Goal: Use online tool/utility: Utilize a website feature to perform a specific function

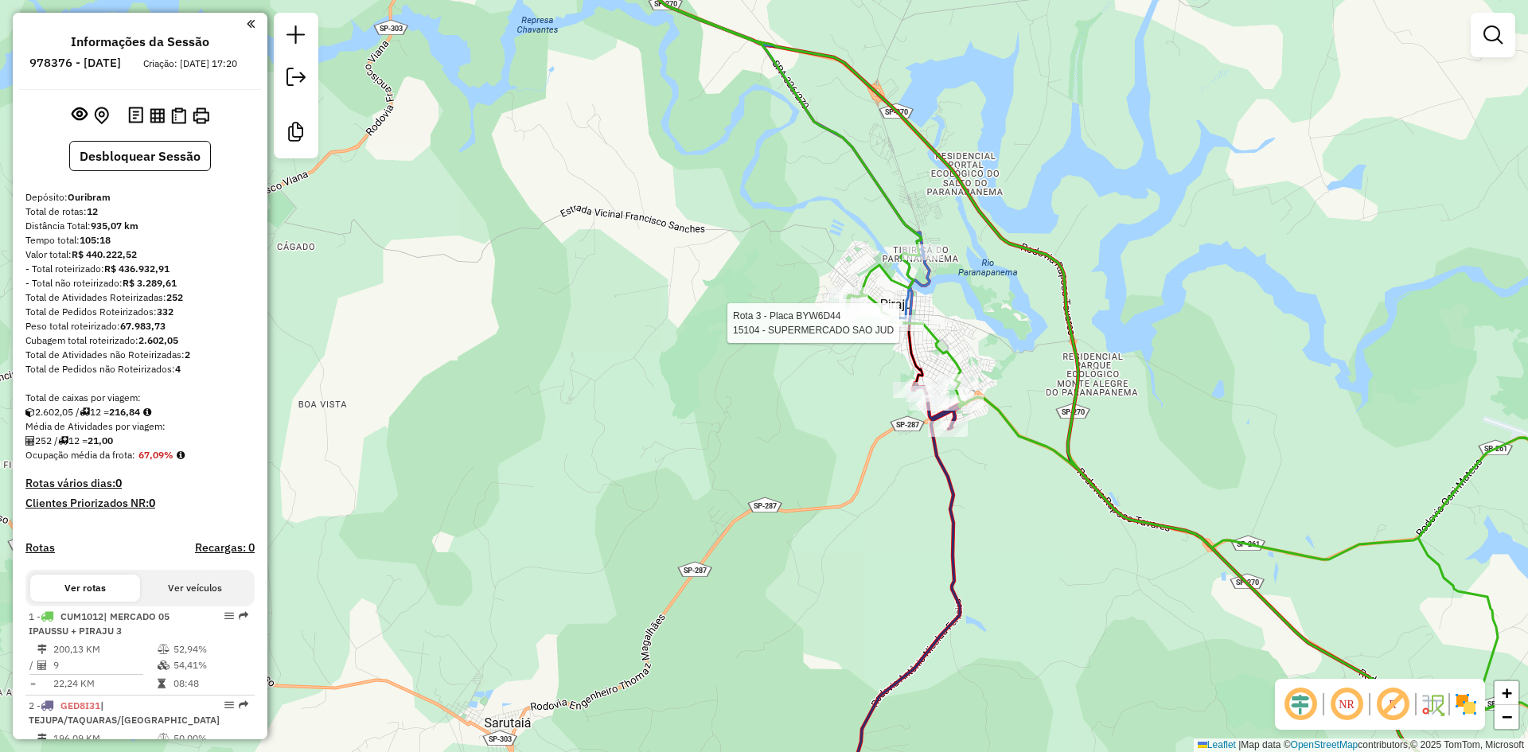
click at [911, 331] on div at bounding box center [904, 323] width 40 height 16
select select "*********"
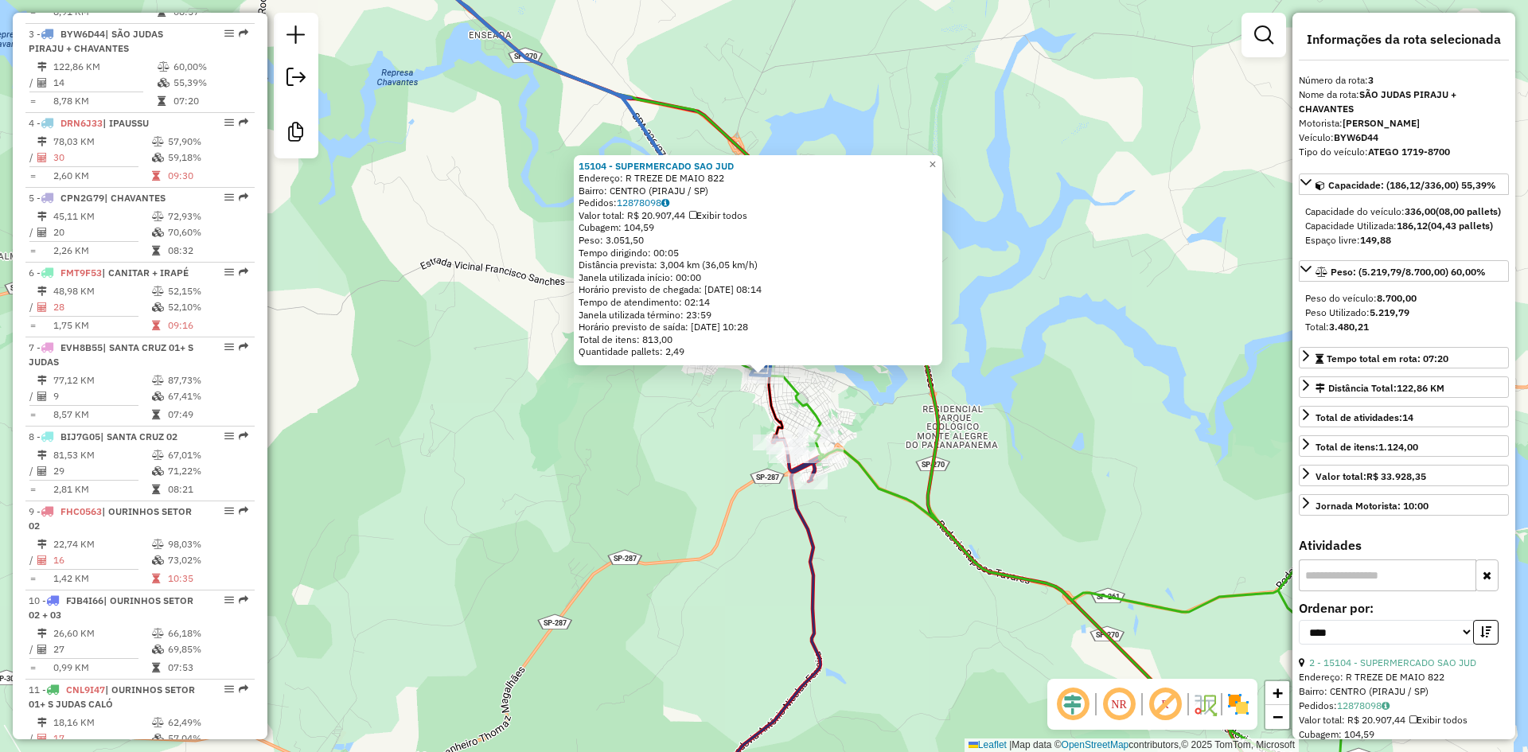
scroll to position [801, 0]
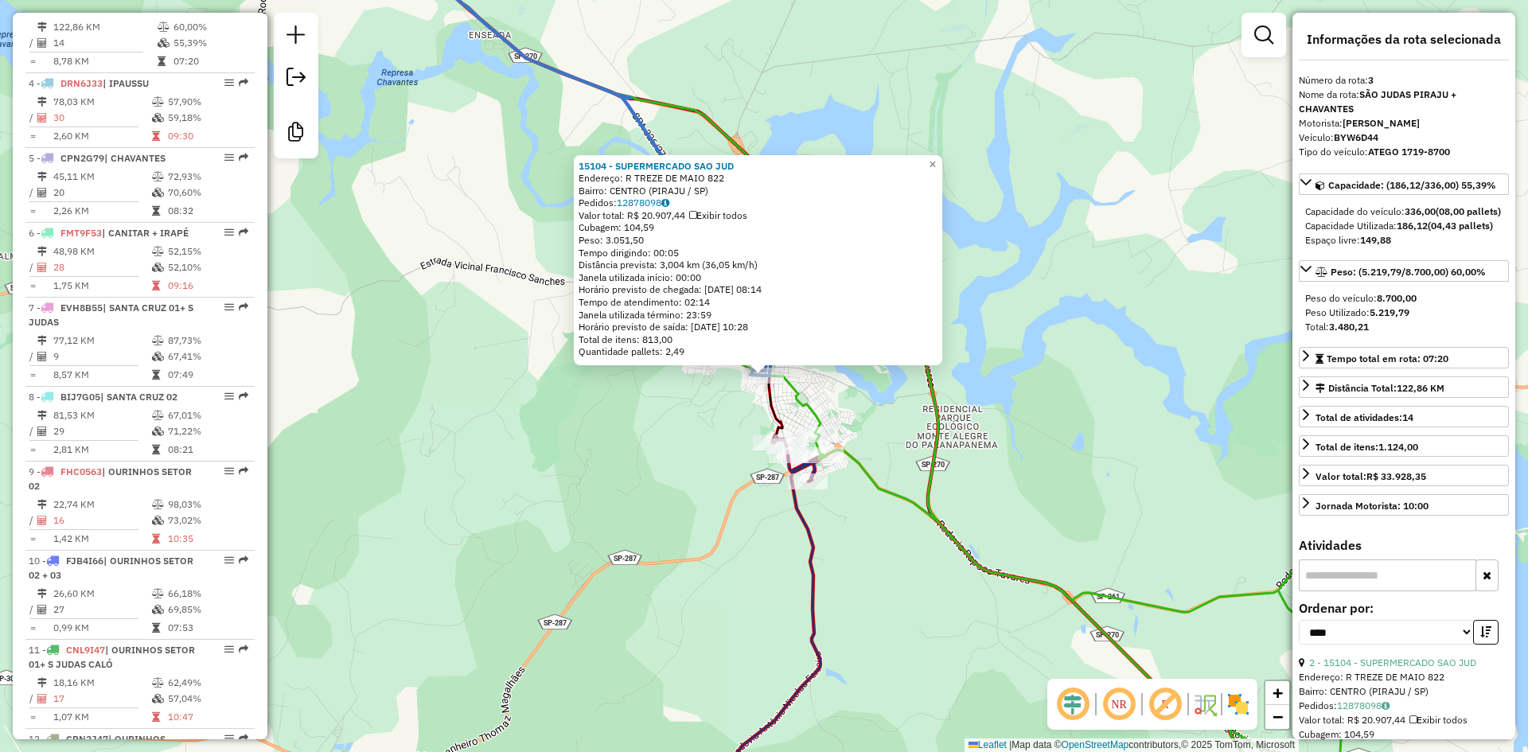
click at [691, 451] on div "15104 - SUPERMERCADO SAO JUD Endereço: R TREZE DE MAIO 822 Bairro: [GEOGRAPHIC_…" at bounding box center [764, 376] width 1528 height 752
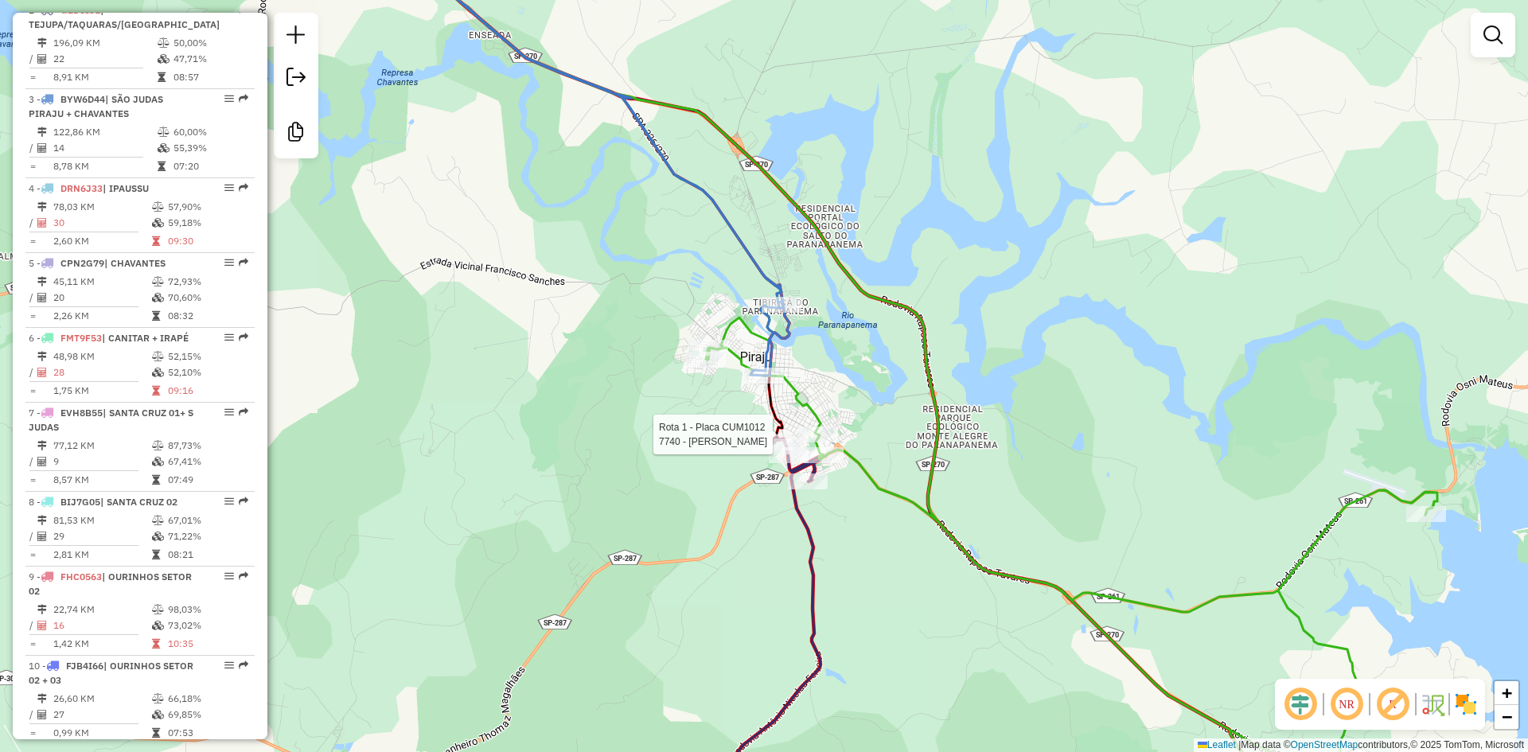
select select "*********"
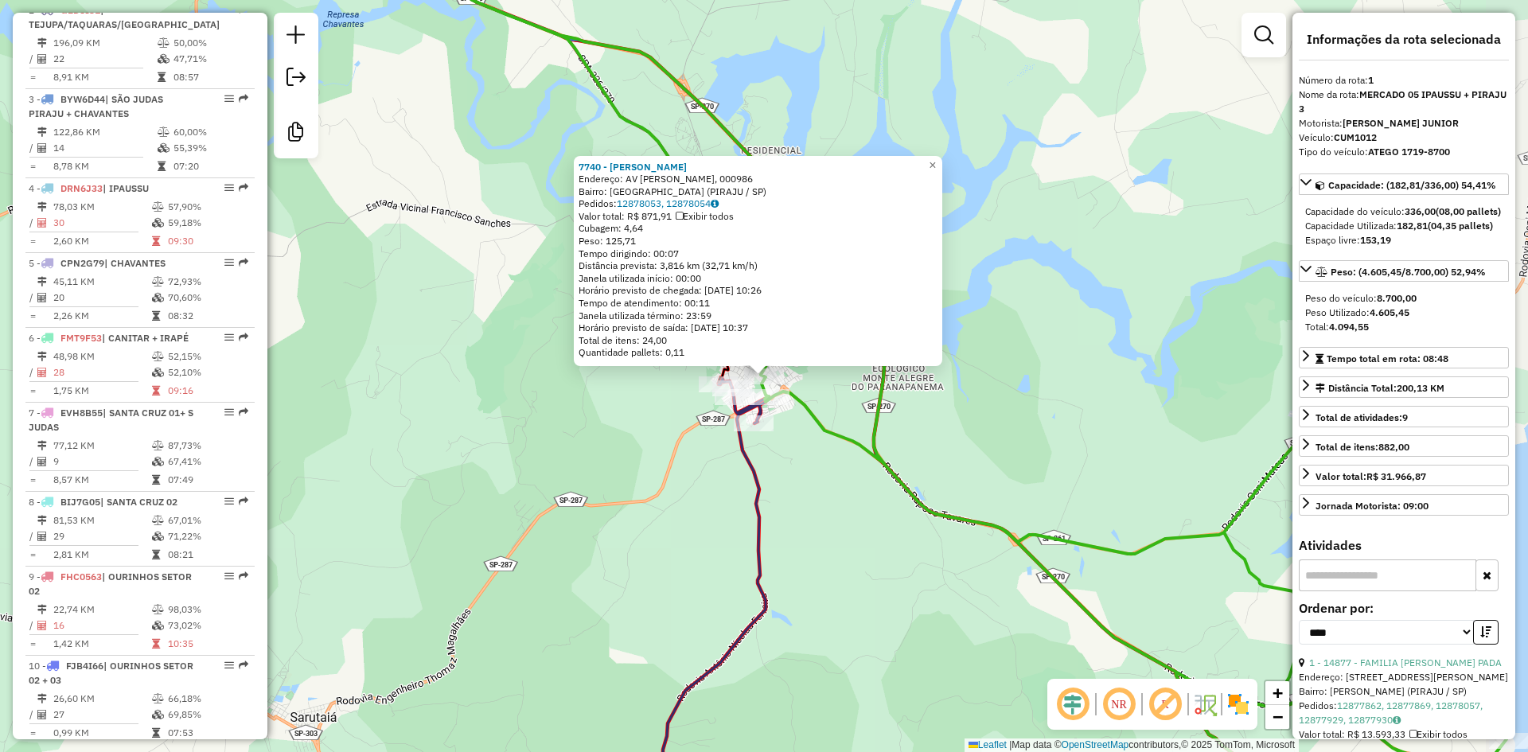
scroll to position [608, 0]
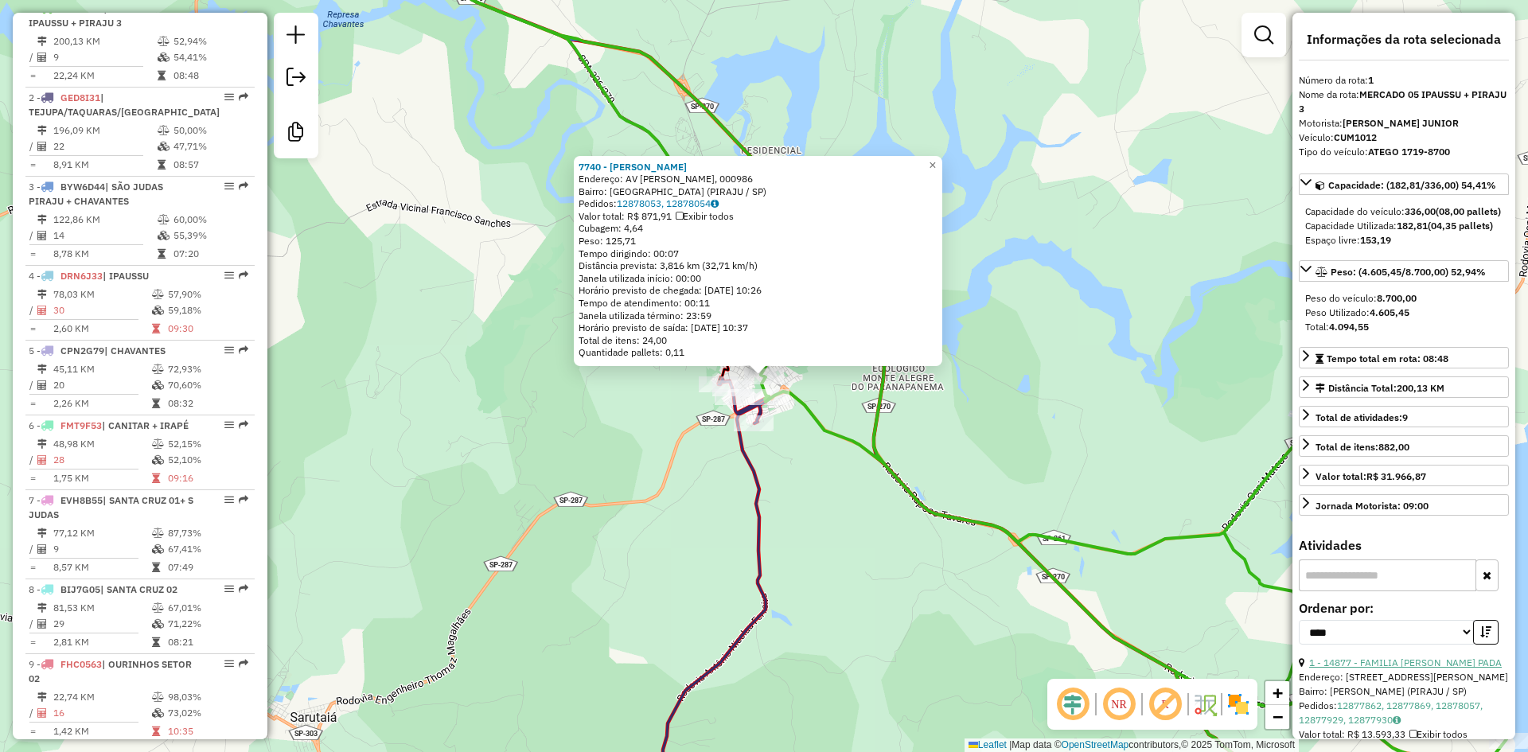
click at [1444, 669] on link "1 - 14877 - FAMILIA [PERSON_NAME] PADA" at bounding box center [1405, 663] width 193 height 12
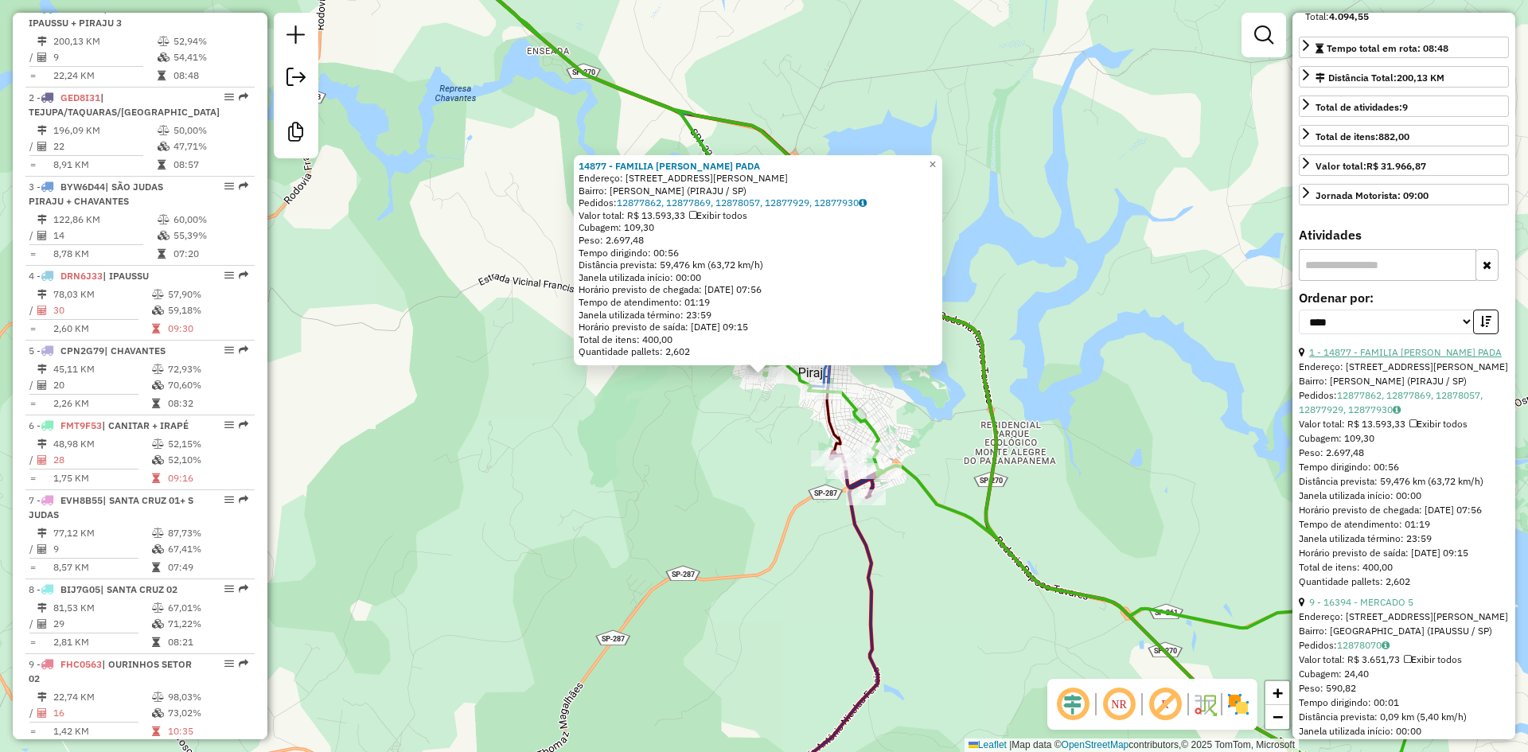
scroll to position [318, 0]
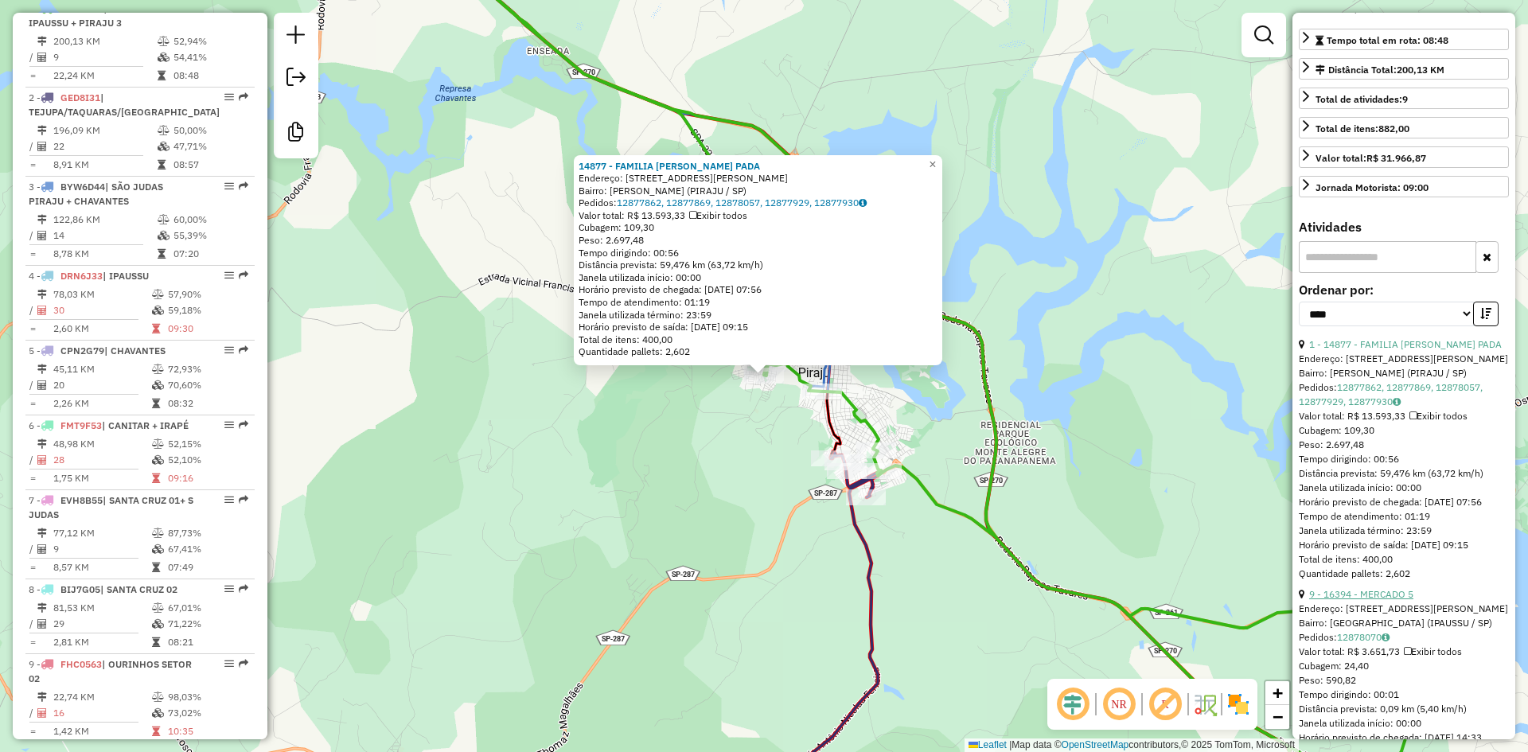
click at [1398, 600] on link "9 - 16394 - MERCADO 5" at bounding box center [1361, 594] width 104 height 12
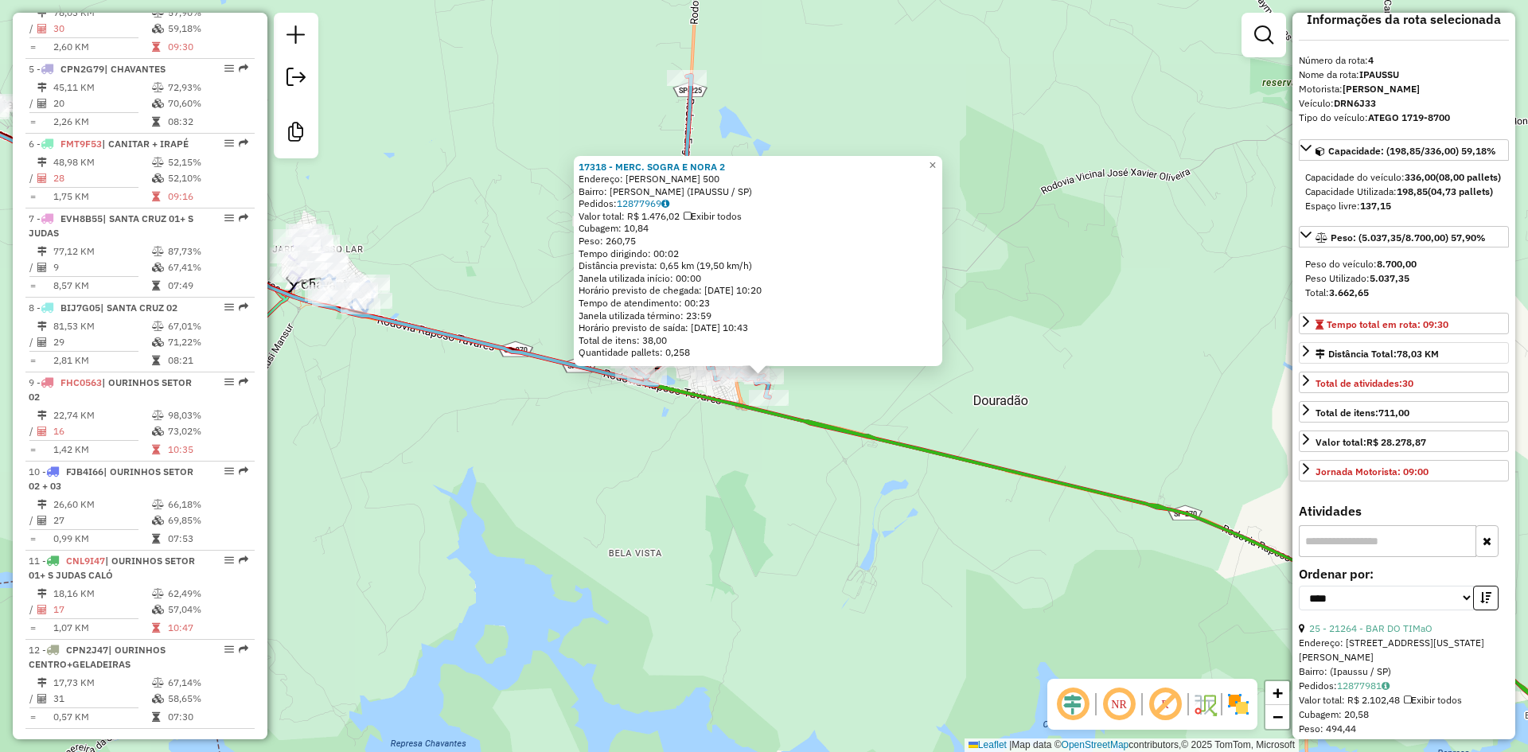
scroll to position [0, 0]
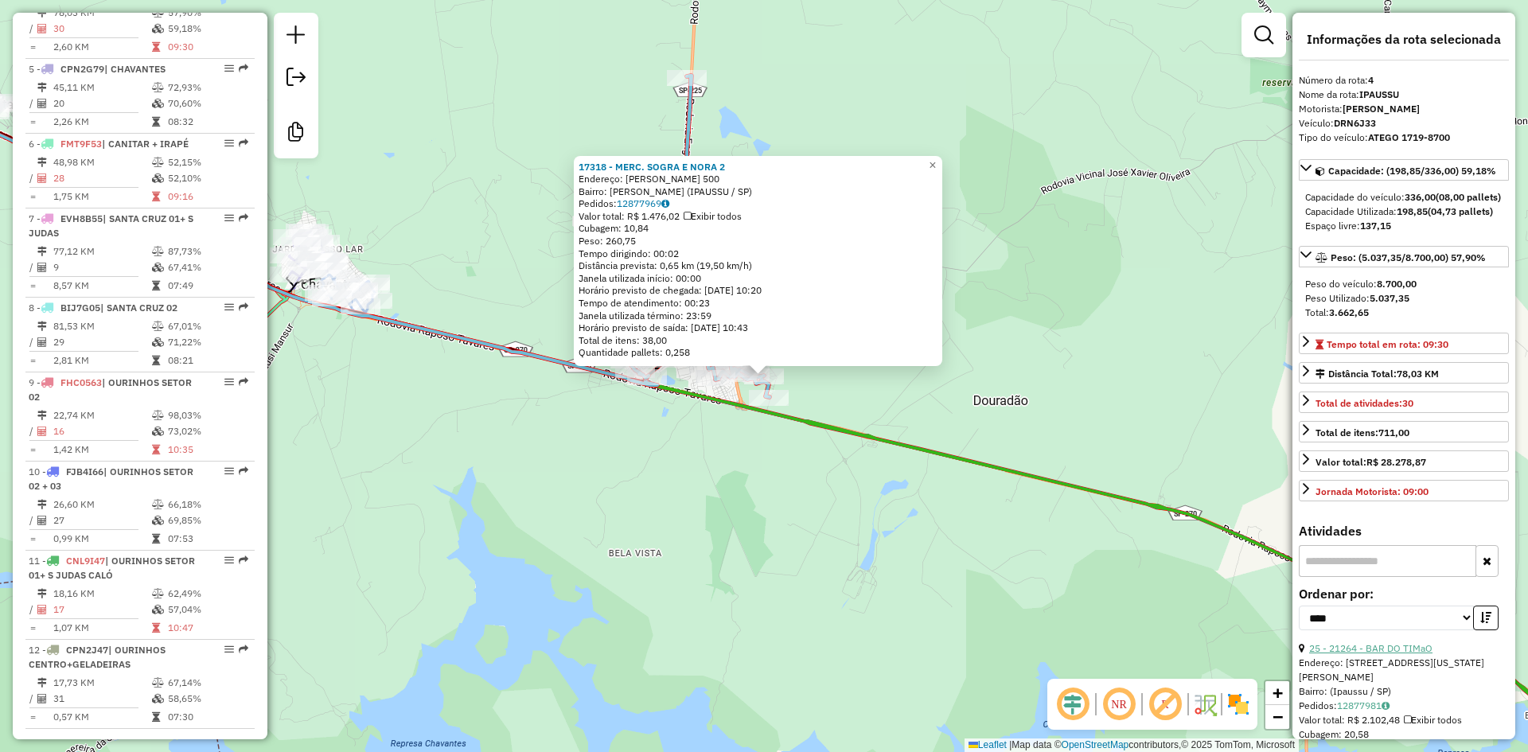
click at [1412, 654] on link "25 - 21264 - BAR DO TIMaO" at bounding box center [1370, 648] width 123 height 12
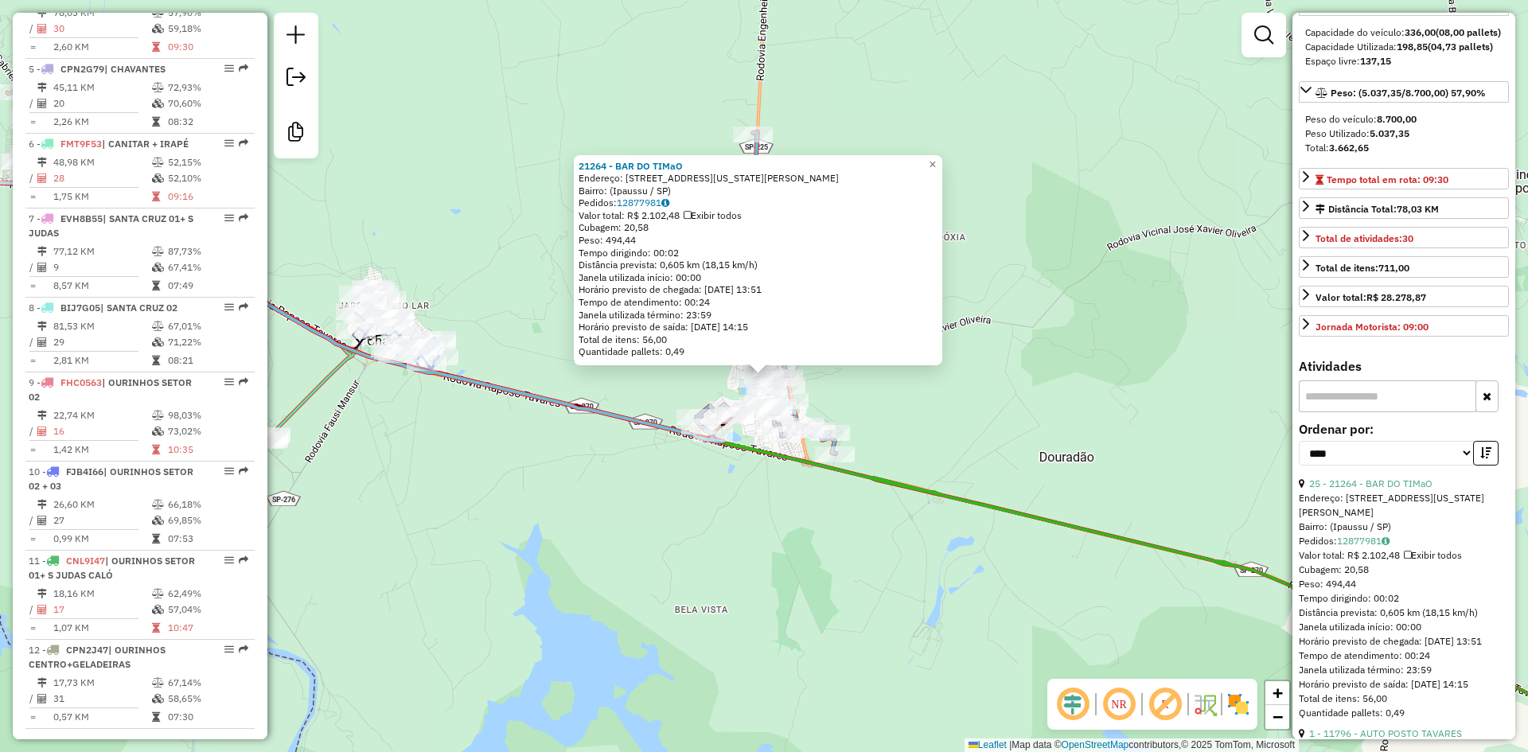
scroll to position [239, 0]
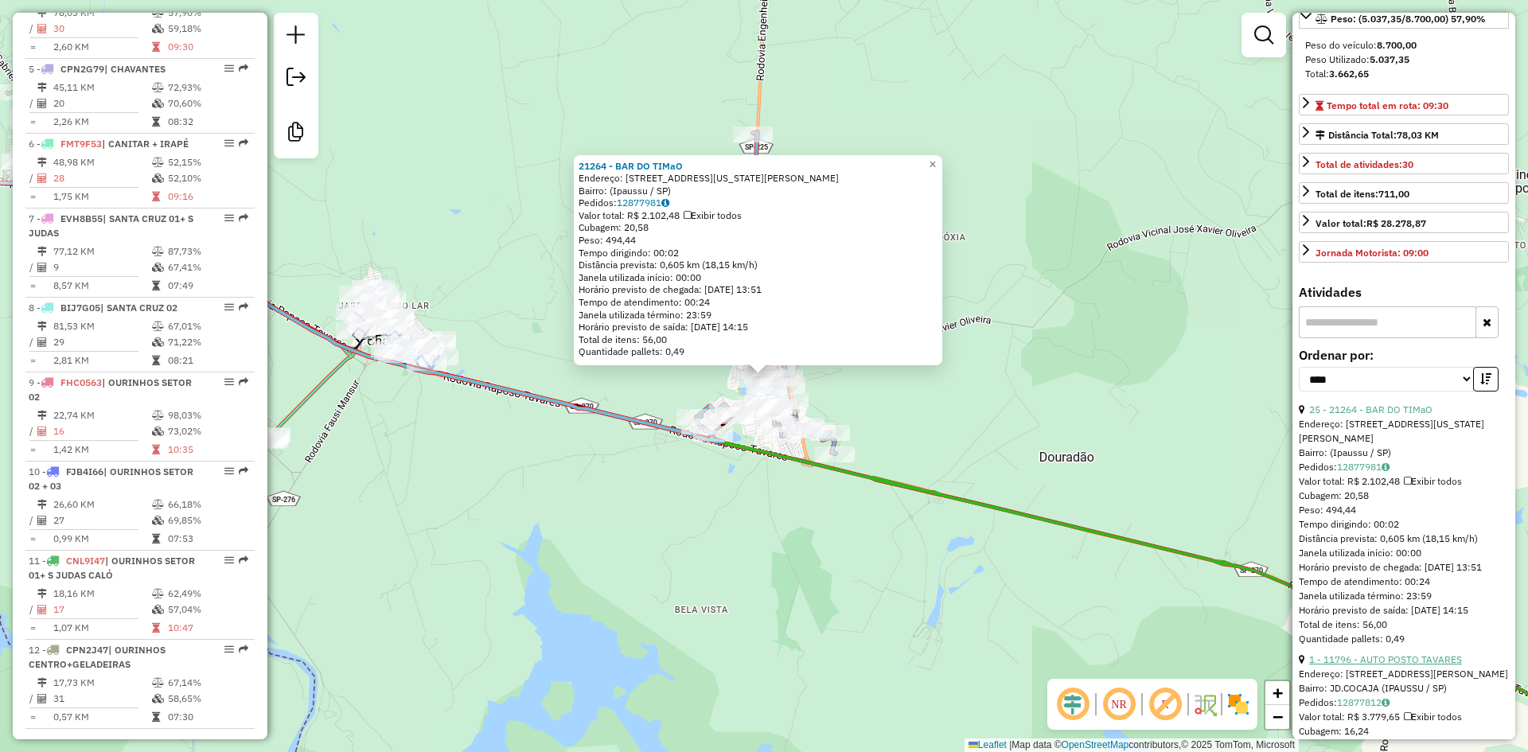
click at [1415, 665] on link "1 - 11796 - AUTO POSTO TAVARES" at bounding box center [1385, 659] width 153 height 12
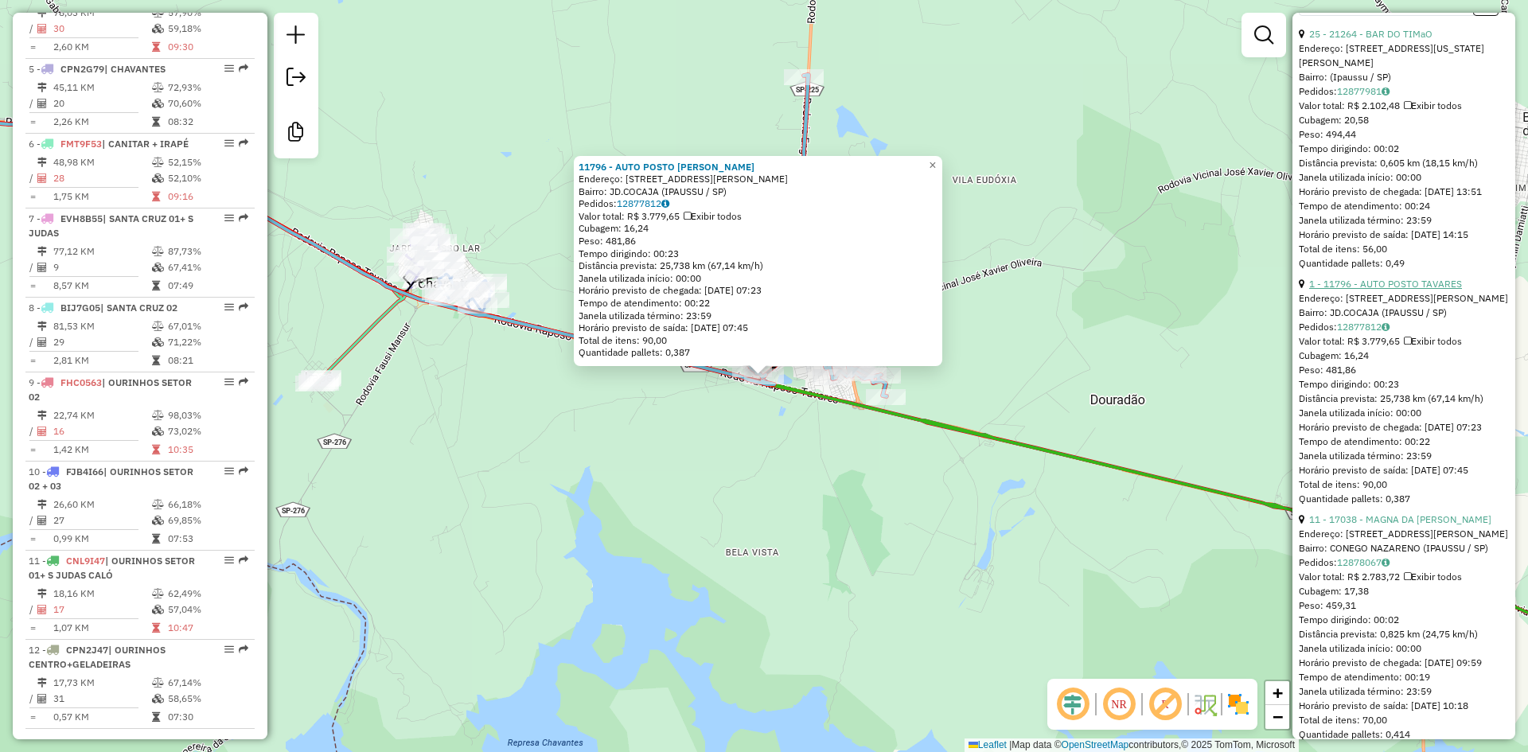
scroll to position [716, 0]
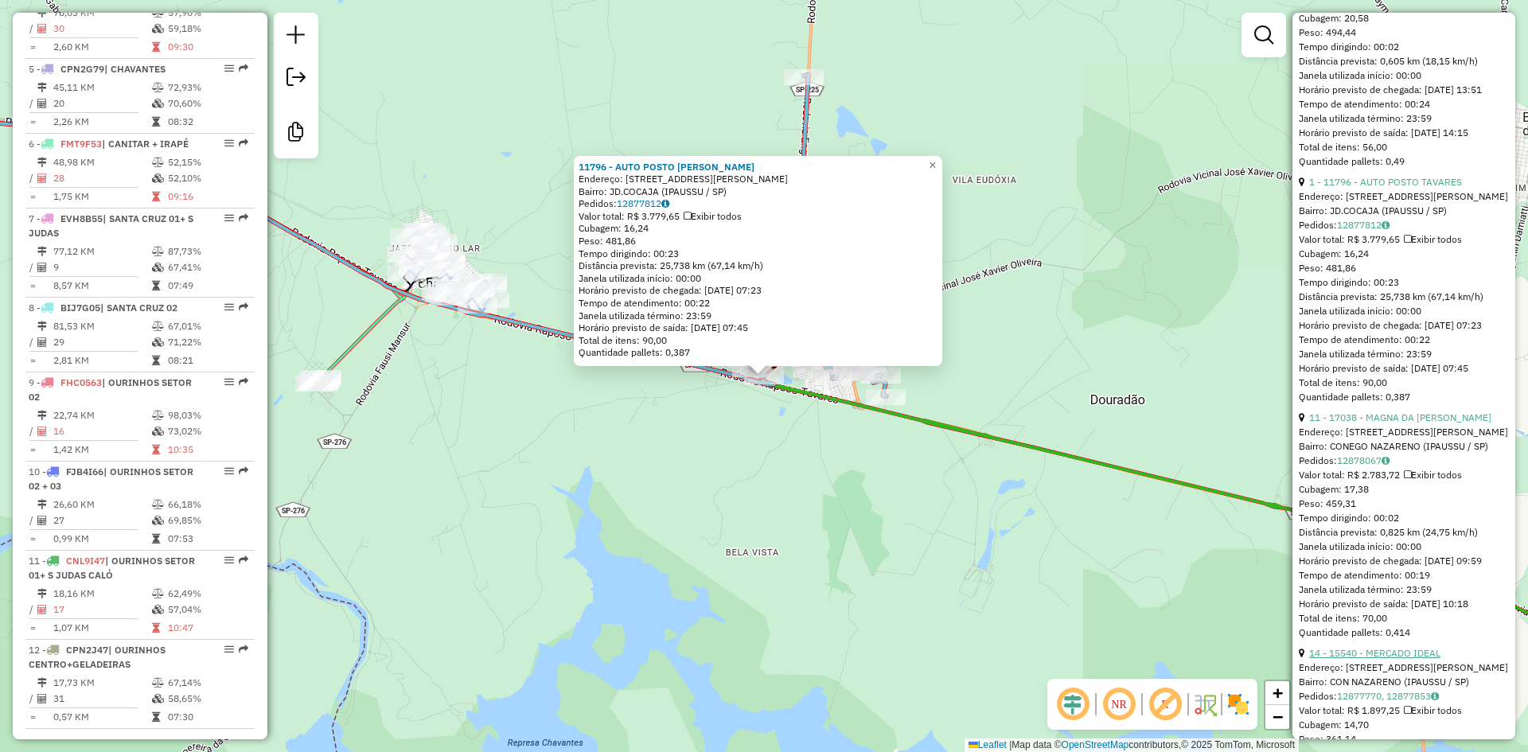
click at [1411, 659] on link "14 - 15540 - MERCADO IDEAL" at bounding box center [1374, 653] width 131 height 12
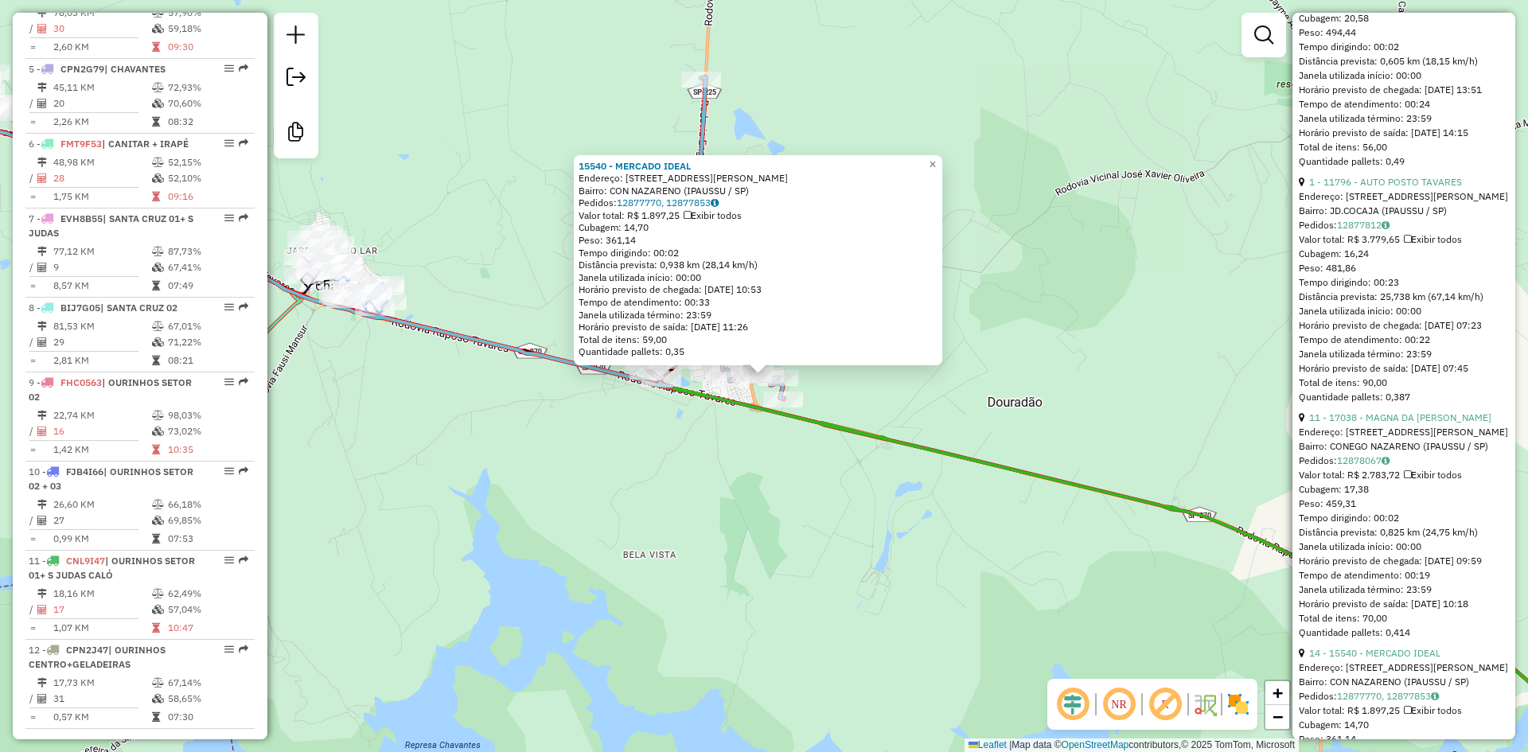
click at [760, 532] on div "15540 - MERCADO IDEAL Endereço: R [PERSON_NAME] 371 Bairro: CON NAZARENO (IPAUS…" at bounding box center [764, 376] width 1528 height 752
